Goal: Task Accomplishment & Management: Complete application form

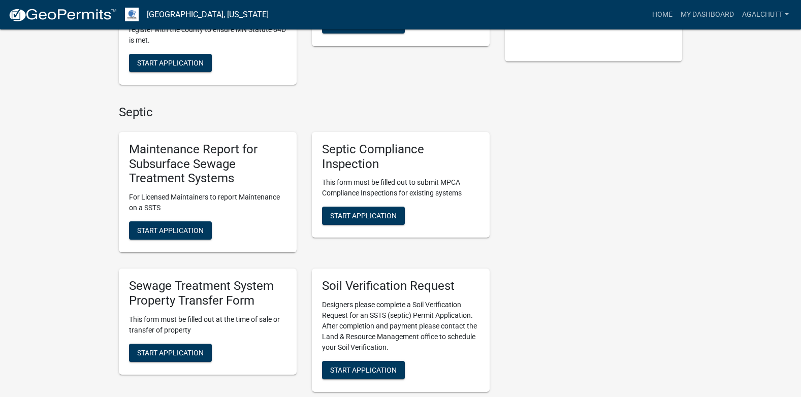
scroll to position [254, 0]
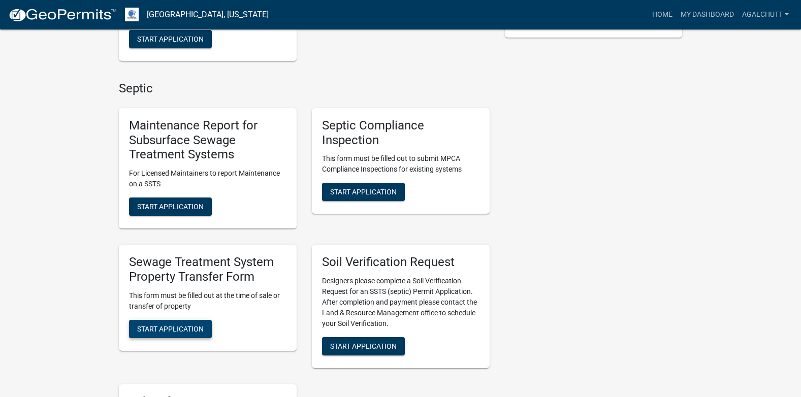
click at [171, 330] on span "Start Application" at bounding box center [170, 329] width 67 height 8
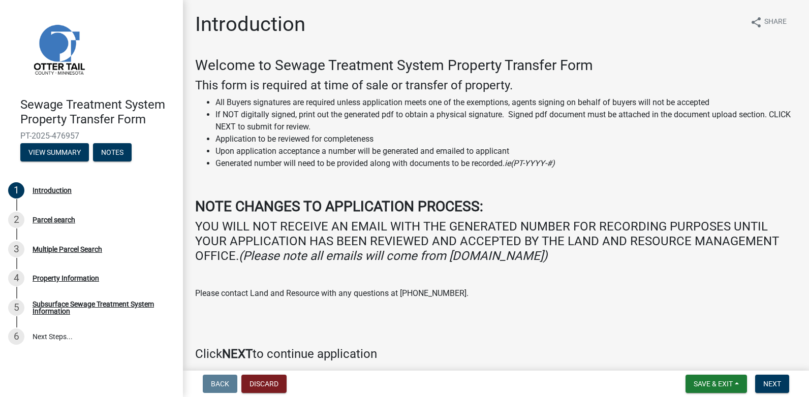
scroll to position [43, 0]
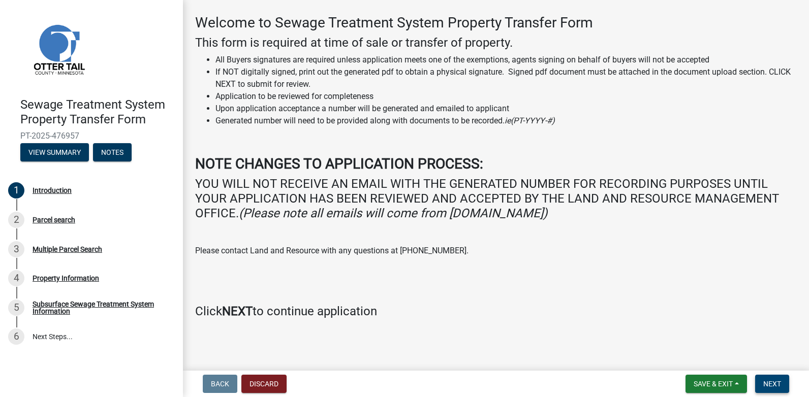
click at [764, 384] on span "Next" at bounding box center [772, 384] width 18 height 8
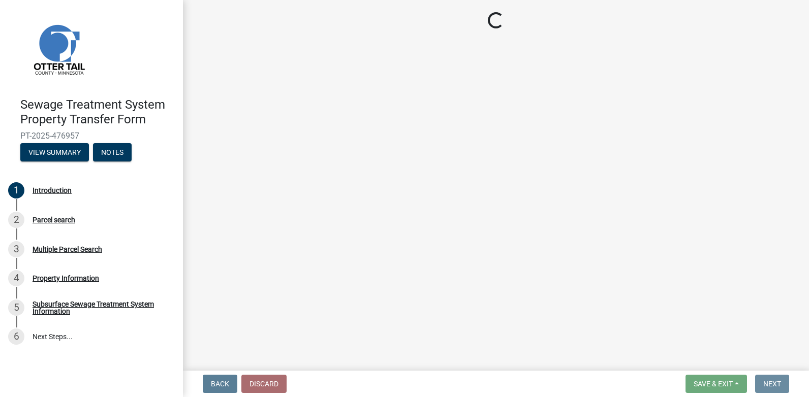
scroll to position [0, 0]
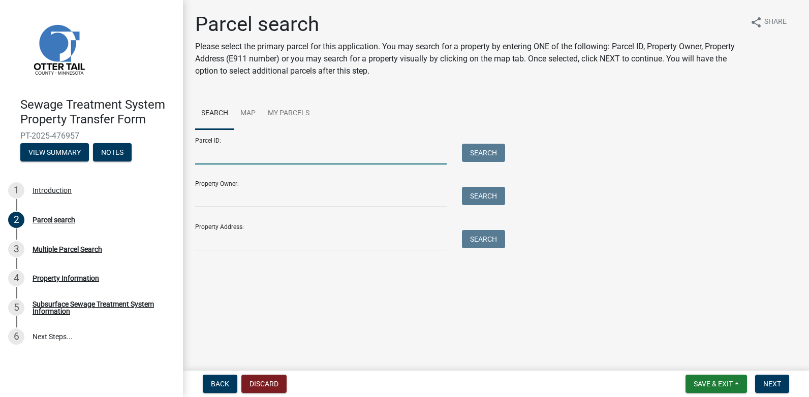
click at [233, 159] on input "Parcel ID:" at bounding box center [320, 154] width 251 height 21
click at [229, 149] on input "Parcel ID:" at bounding box center [320, 154] width 251 height 21
type input "57000990381000"
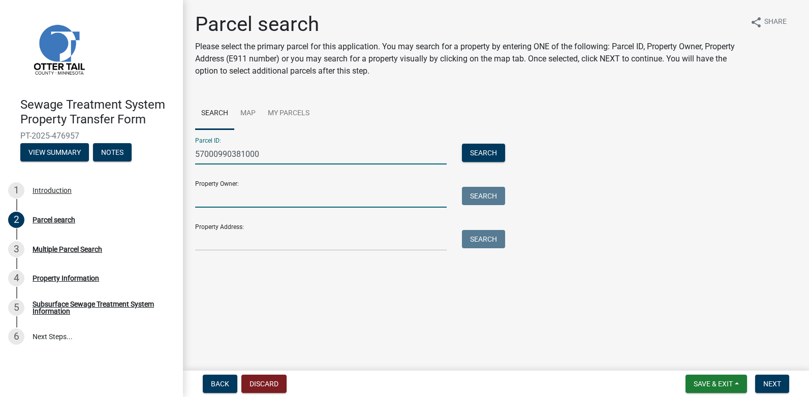
click at [244, 189] on input "Property Owner:" at bounding box center [320, 197] width 251 height 21
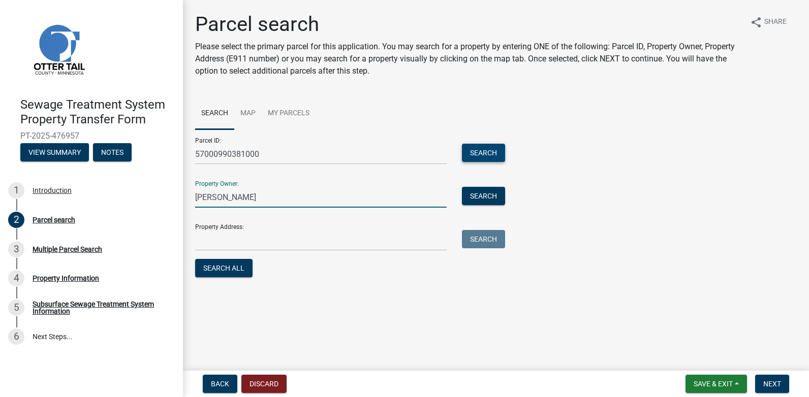
type input "[PERSON_NAME]"
click at [474, 151] on button "Search" at bounding box center [483, 153] width 43 height 18
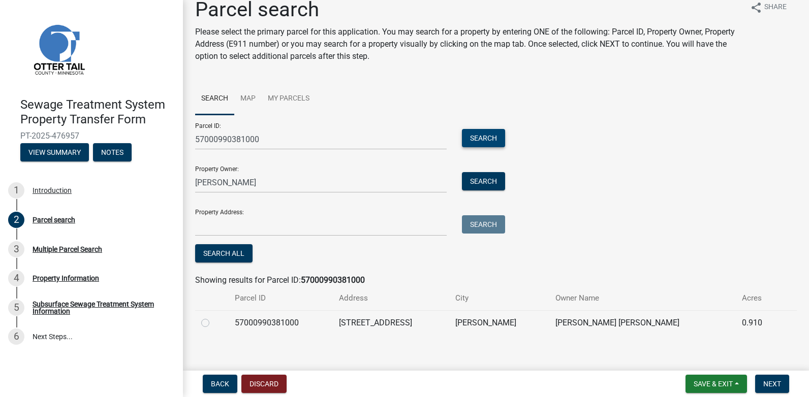
scroll to position [23, 0]
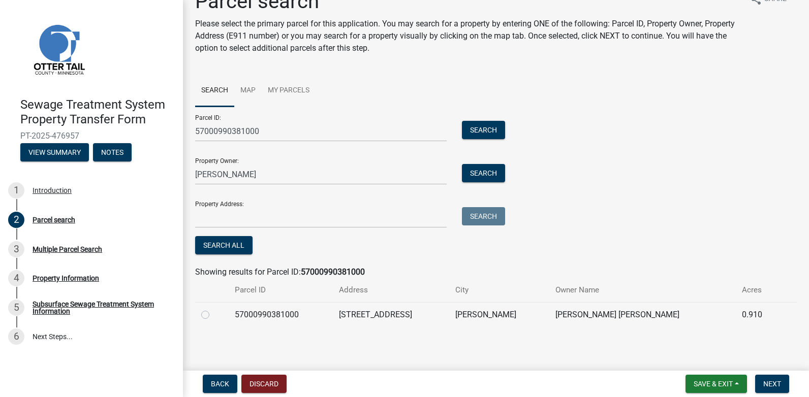
click at [213, 309] on label at bounding box center [213, 309] width 0 height 0
click at [213, 313] on input "radio" at bounding box center [216, 312] width 7 height 7
radio input "true"
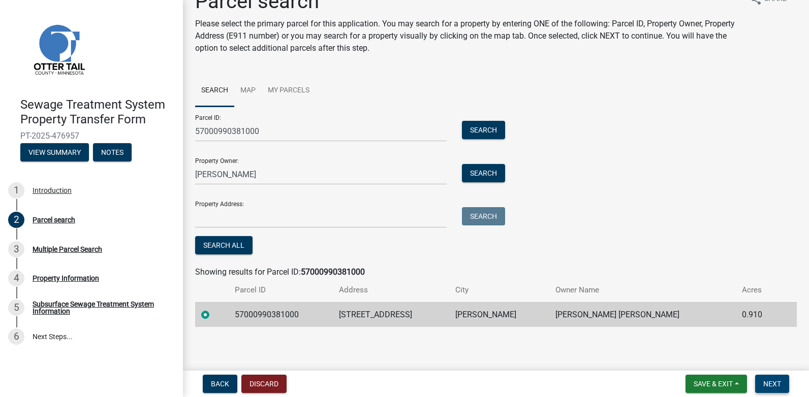
click at [764, 386] on span "Next" at bounding box center [772, 384] width 18 height 8
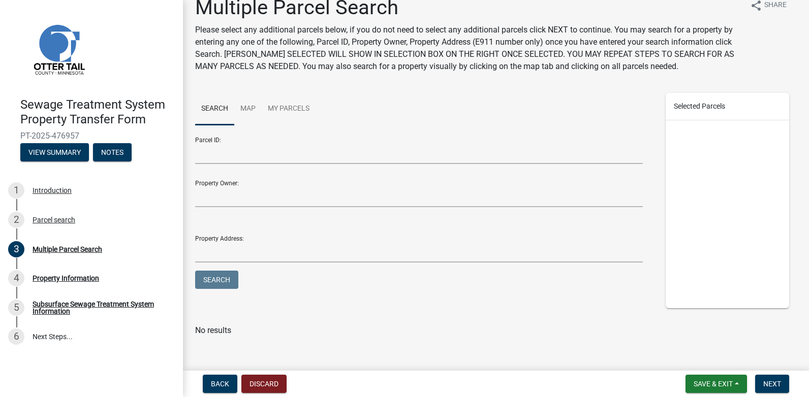
scroll to position [0, 0]
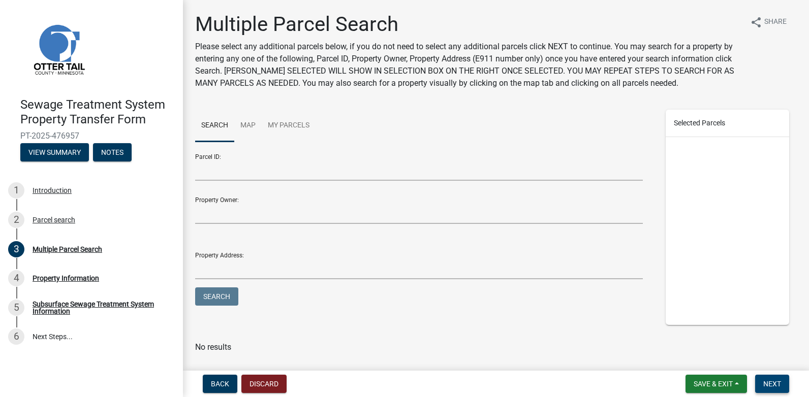
click at [774, 383] on span "Next" at bounding box center [772, 384] width 18 height 8
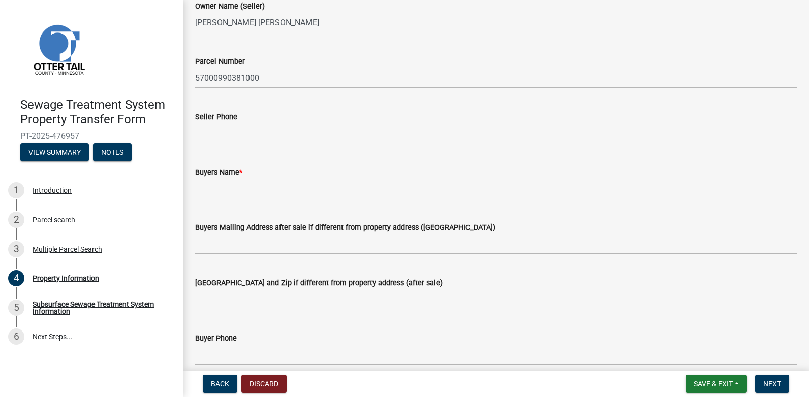
scroll to position [51, 0]
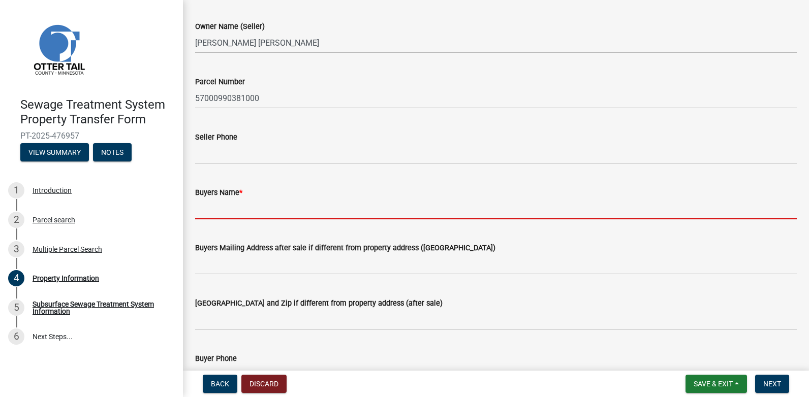
click at [229, 214] on input "Buyers Name *" at bounding box center [495, 209] width 601 height 21
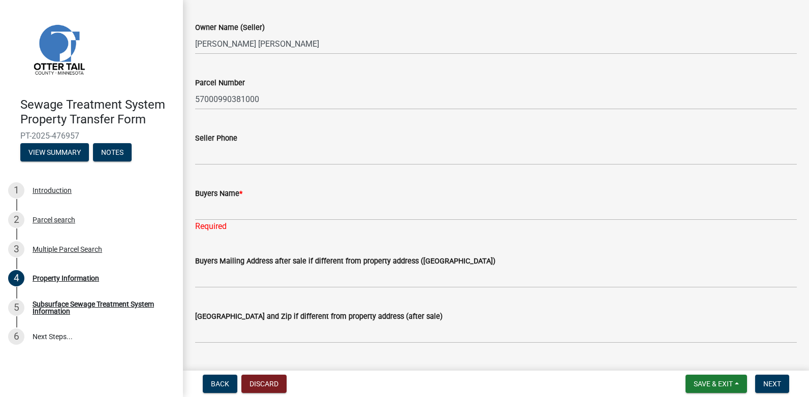
scroll to position [0, 0]
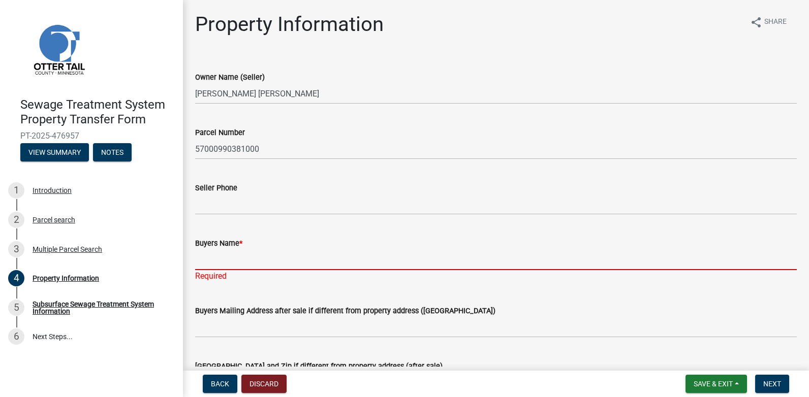
drag, startPoint x: 224, startPoint y: 259, endPoint x: 384, endPoint y: 252, distance: 160.6
click at [224, 259] on input "Buyers Name *" at bounding box center [495, 259] width 601 height 21
click at [204, 260] on input "Buyers Name *" at bounding box center [495, 259] width 601 height 21
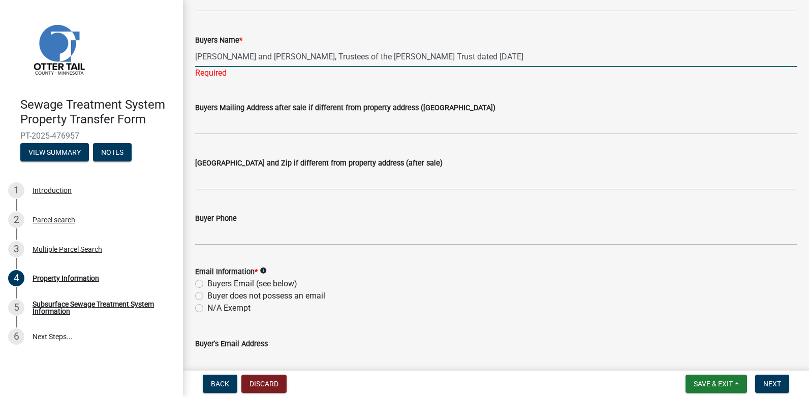
scroll to position [254, 0]
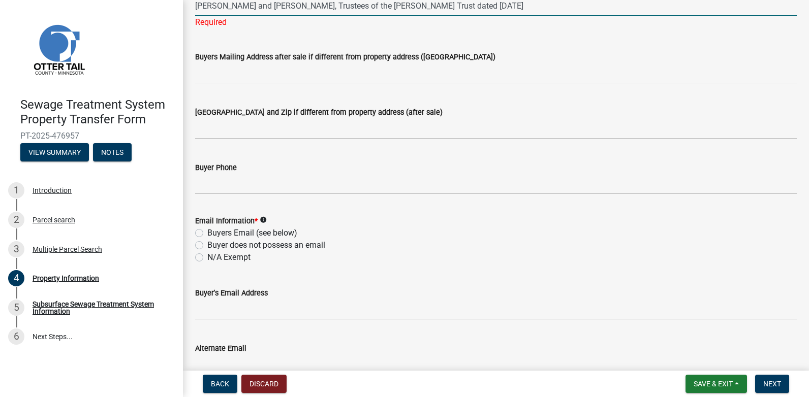
type input "[PERSON_NAME] and [PERSON_NAME], Trustees of the [PERSON_NAME] Trust dated [DAT…"
click at [200, 245] on div "Email Information * info Buyers Email (see below) Buyer does not possess an ema…" at bounding box center [495, 239] width 601 height 49
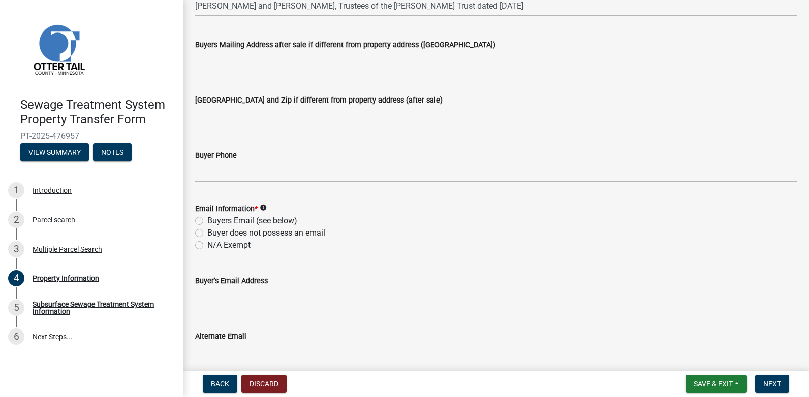
click at [207, 232] on label "Buyer does not possess an email" at bounding box center [266, 233] width 118 height 12
click at [207, 232] on input "Buyer does not possess an email" at bounding box center [210, 230] width 7 height 7
radio input "true"
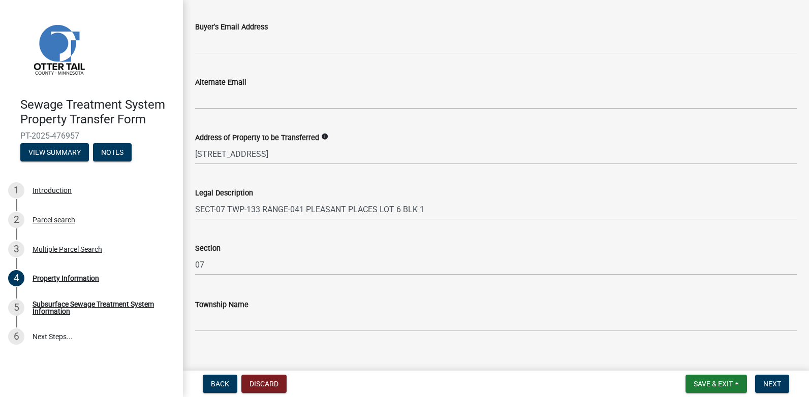
scroll to position [521, 0]
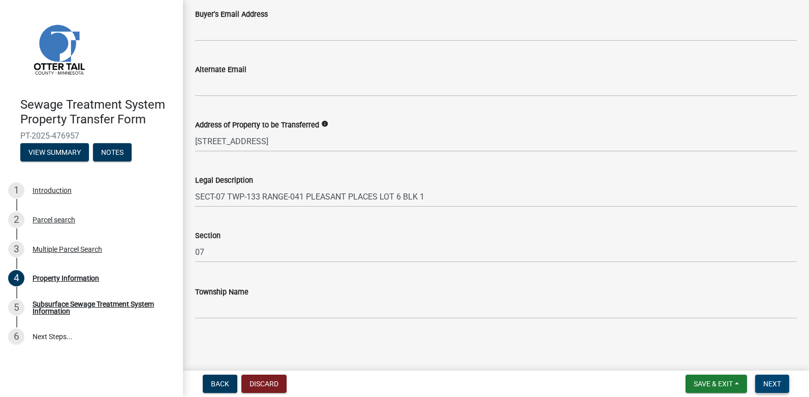
click at [775, 390] on button "Next" at bounding box center [772, 384] width 34 height 18
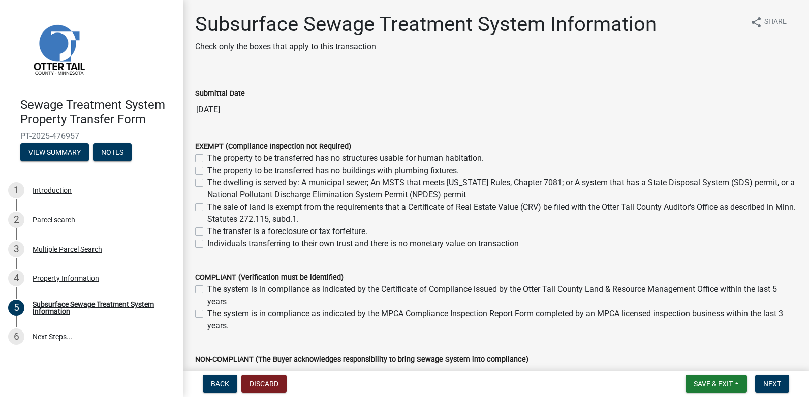
click at [207, 243] on label "Individuals transferring to their own trust and there is no monetary value on t…" at bounding box center [362, 244] width 311 height 12
click at [207, 243] on input "Individuals transferring to their own trust and there is no monetary value on t…" at bounding box center [210, 241] width 7 height 7
checkbox input "true"
checkbox input "false"
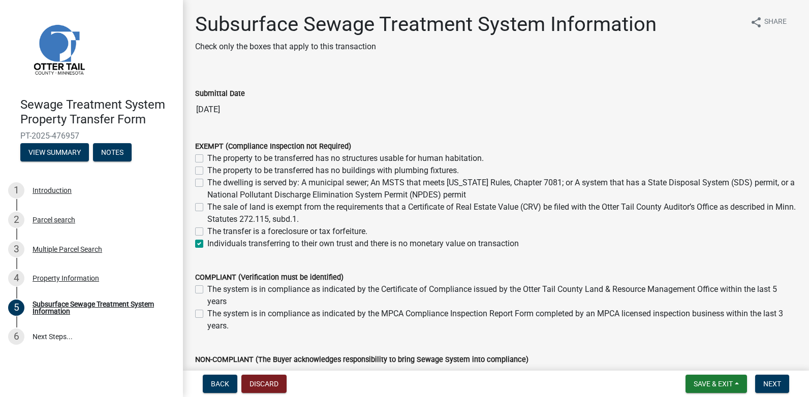
checkbox input "false"
checkbox input "true"
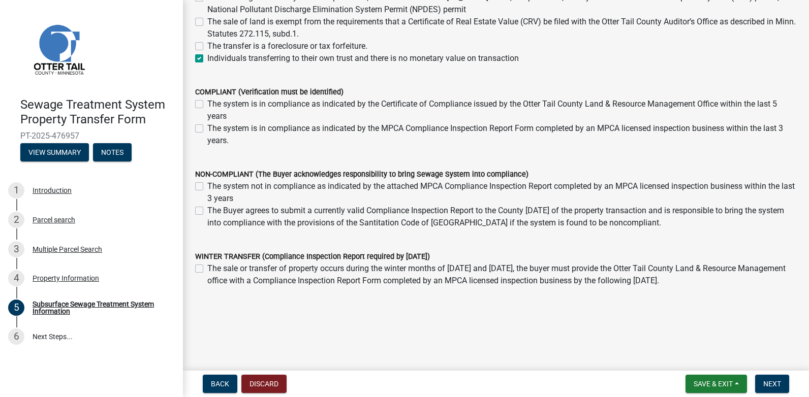
scroll to position [187, 0]
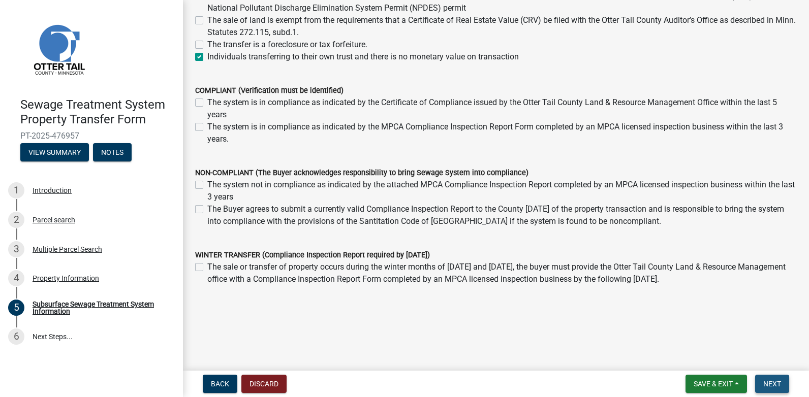
click at [769, 381] on span "Next" at bounding box center [772, 384] width 18 height 8
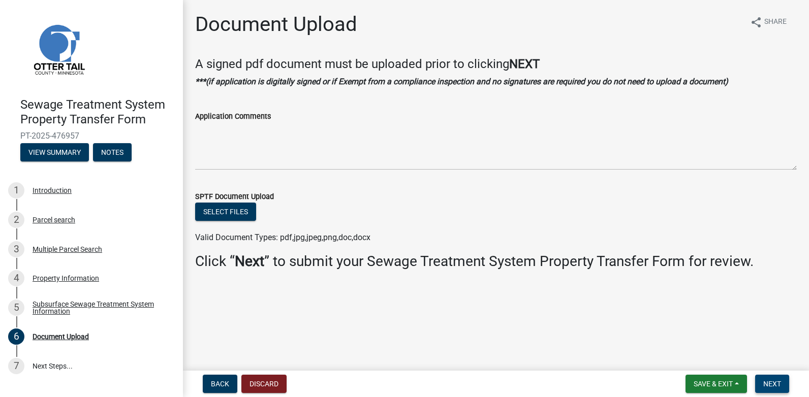
click at [774, 382] on span "Next" at bounding box center [772, 384] width 18 height 8
